Goal: Task Accomplishment & Management: Use online tool/utility

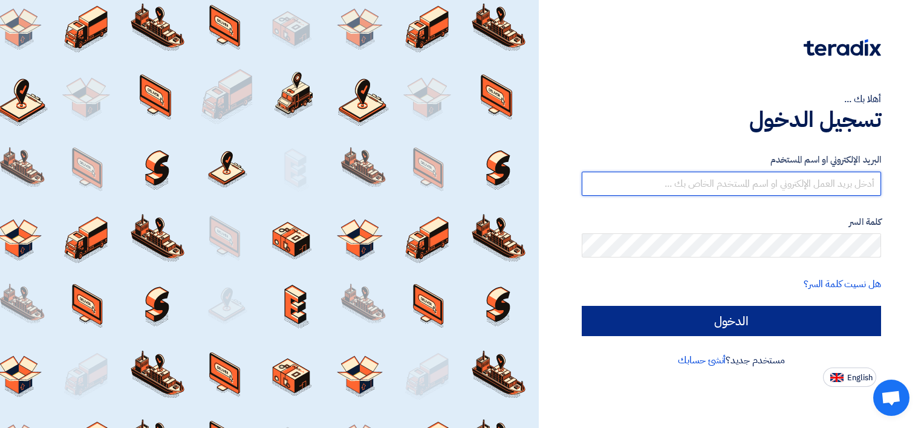
type input "[PERSON_NAME][EMAIL_ADDRESS][DOMAIN_NAME]"
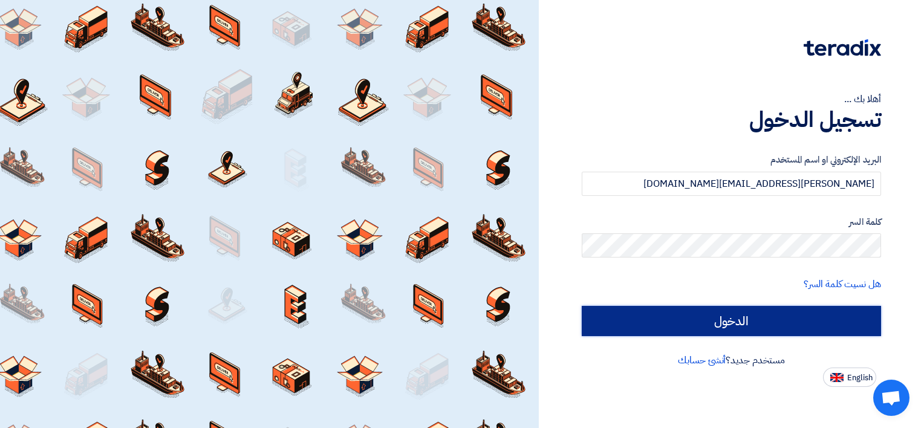
click at [784, 328] on input "الدخول" at bounding box center [731, 321] width 299 height 30
type input "Sign in"
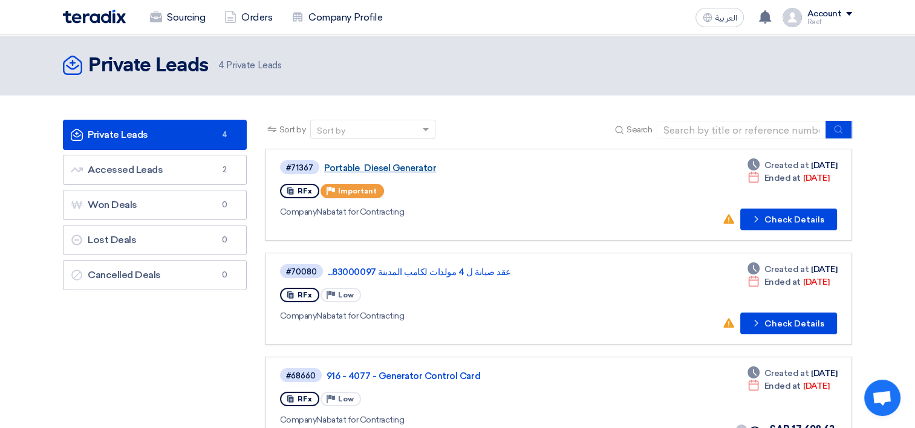
click at [345, 168] on link "Portable Diesel Generator" at bounding box center [475, 168] width 302 height 11
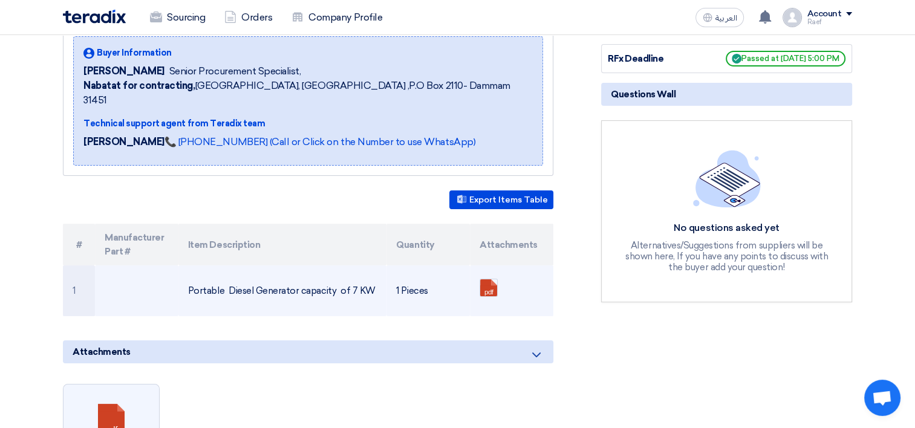
scroll to position [181, 0]
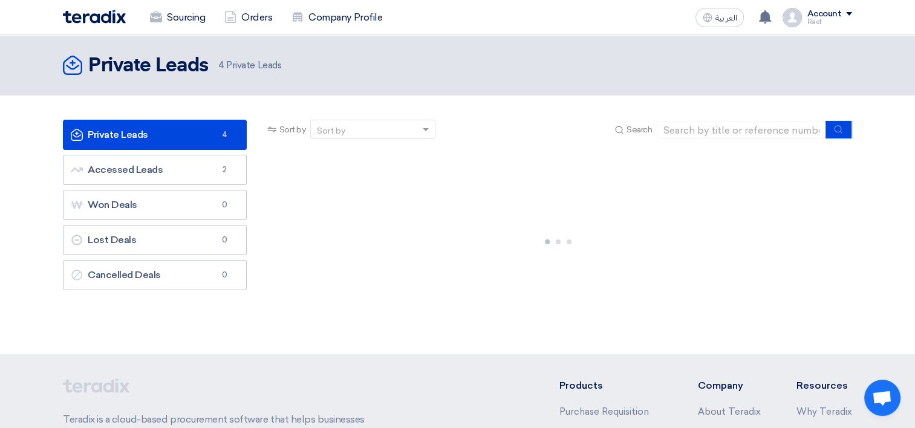
click at [238, 69] on span "4 Private Leads" at bounding box center [249, 66] width 63 height 14
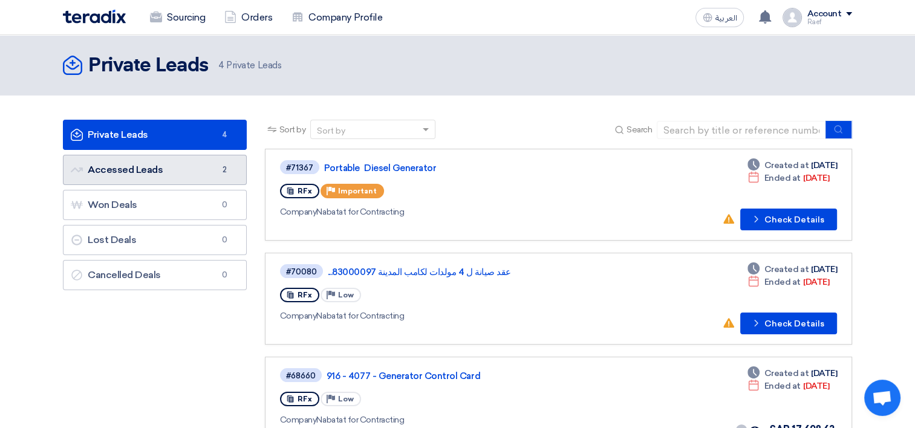
click at [185, 159] on link "Accessed Leads Accessed Leads 2" at bounding box center [155, 170] width 184 height 30
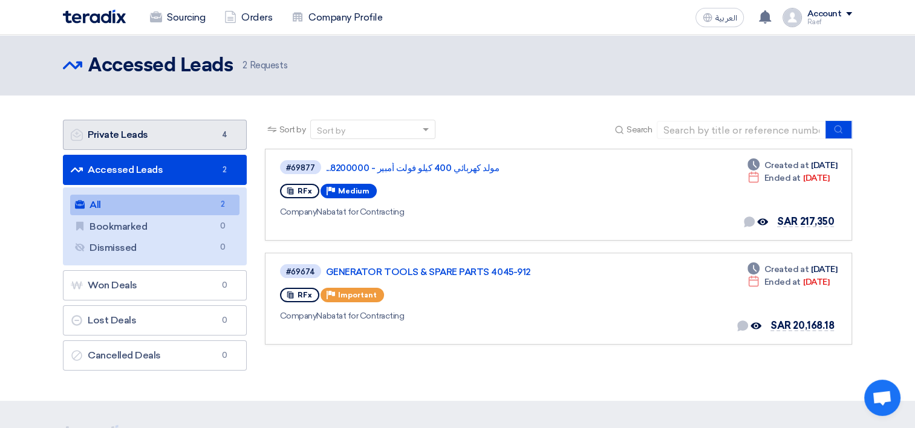
click at [212, 128] on link "Private Leads Private Leads 4" at bounding box center [155, 135] width 184 height 30
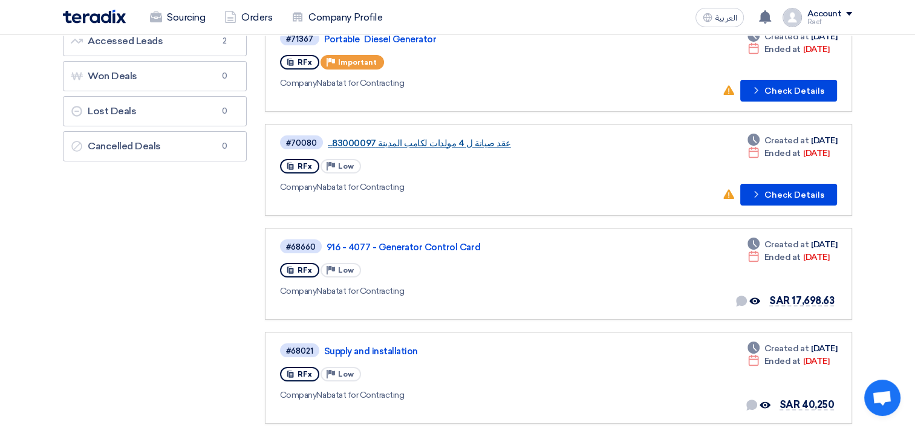
scroll to position [60, 0]
